Goal: Find specific page/section: Find specific page/section

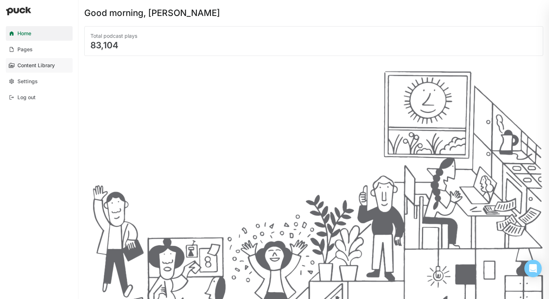
click at [41, 62] on div "Content Library" at bounding box center [35, 65] width 37 height 6
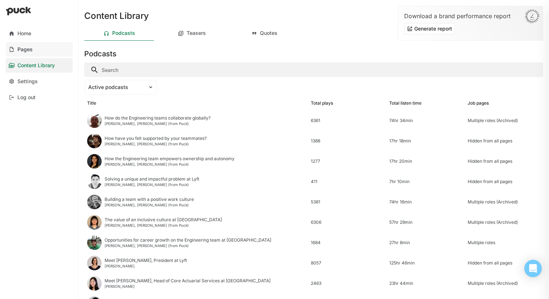
click at [27, 50] on div "Pages" at bounding box center [24, 50] width 15 height 6
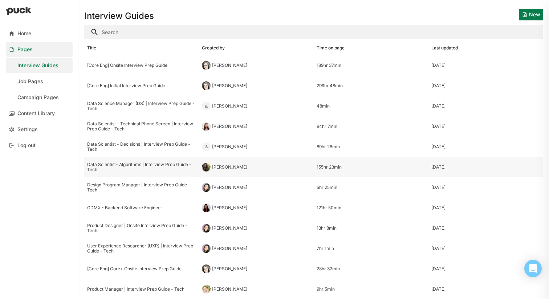
click at [104, 173] on div "Data Scientist- Algorithms | Interview Prep Guide - Tech" at bounding box center [141, 167] width 115 height 20
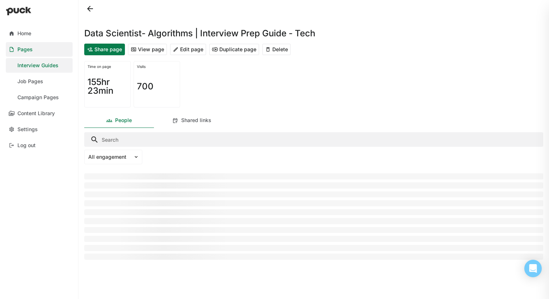
click at [150, 50] on button "View page" at bounding box center [147, 50] width 39 height 12
